Goal: Task Accomplishment & Management: Use online tool/utility

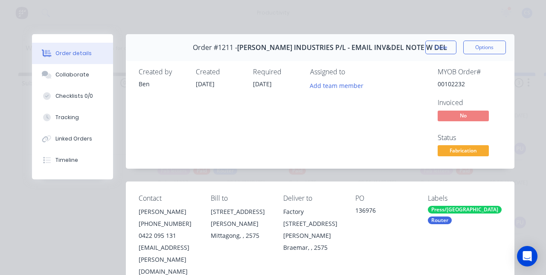
click at [457, 48] on button "Close" at bounding box center [441, 48] width 31 height 14
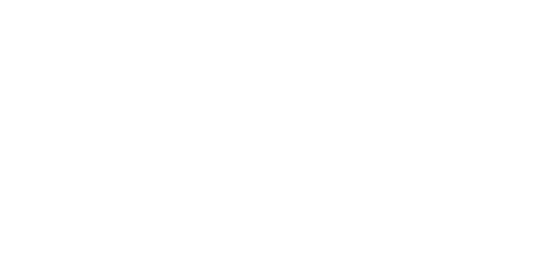
scroll to position [440, 0]
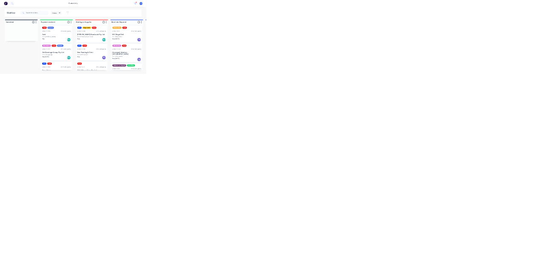
click at [546, 224] on html "productivity productivity Workflow Planner Delivery Scheduling Timesheets 1 new…" at bounding box center [273, 112] width 546 height 224
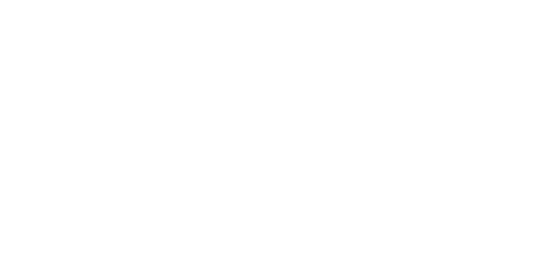
scroll to position [406, 0]
click at [89, 74] on div "Collaborate" at bounding box center [72, 75] width 34 height 8
click at [457, 47] on button "Close" at bounding box center [441, 48] width 31 height 14
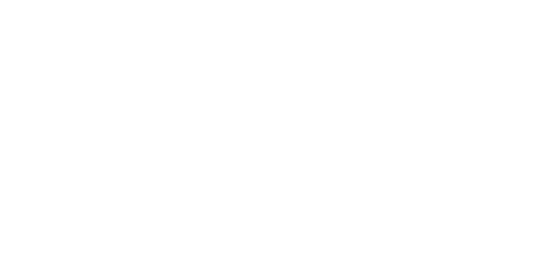
click at [113, 80] on button "Collaborate" at bounding box center [72, 74] width 81 height 21
click at [113, 122] on button "Tracking" at bounding box center [72, 117] width 81 height 21
click at [457, 53] on button "Close" at bounding box center [441, 48] width 31 height 14
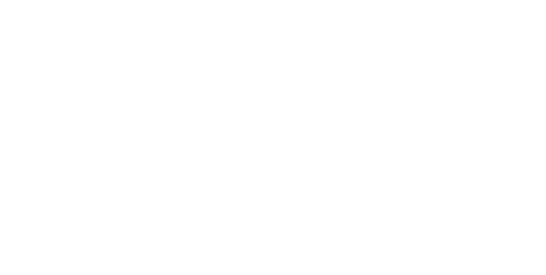
click at [113, 79] on button "Collaborate" at bounding box center [72, 74] width 81 height 21
click at [113, 116] on button "Tracking" at bounding box center [72, 117] width 81 height 21
